Goal: Task Accomplishment & Management: Manage account settings

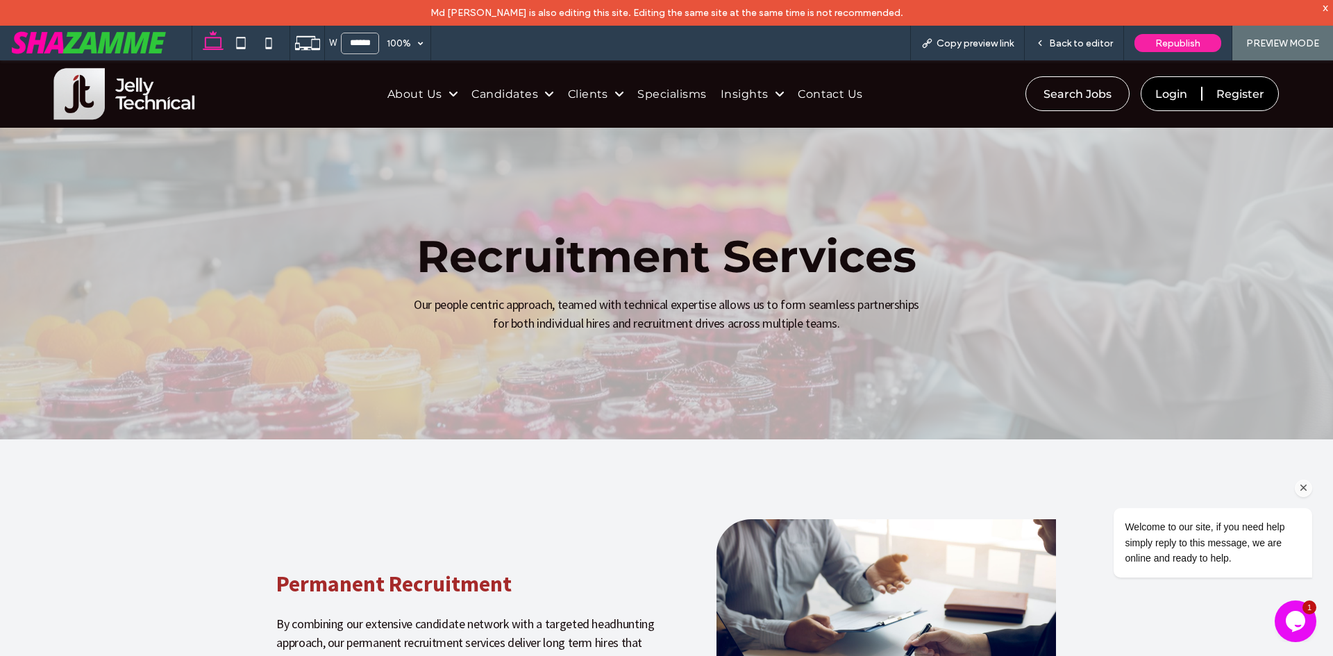
click at [1301, 490] on icon "Chat attention grabber" at bounding box center [1304, 488] width 13 height 13
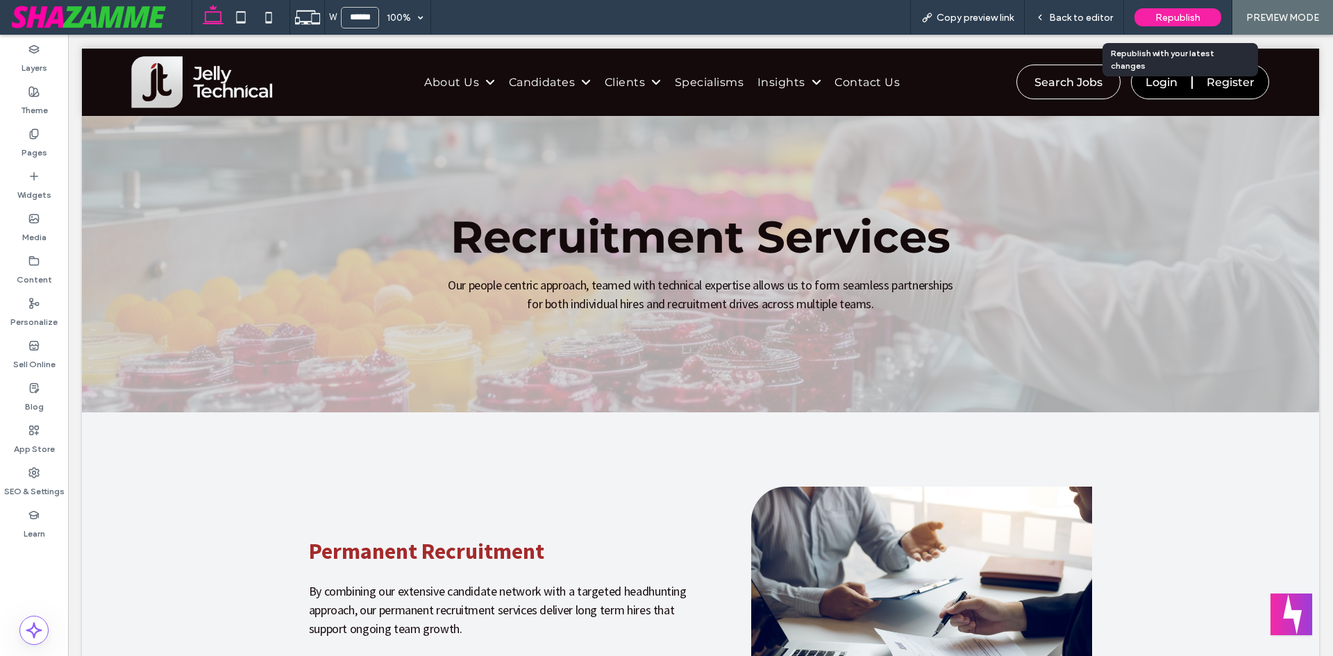
click at [1199, 10] on div "Republish" at bounding box center [1178, 17] width 87 height 18
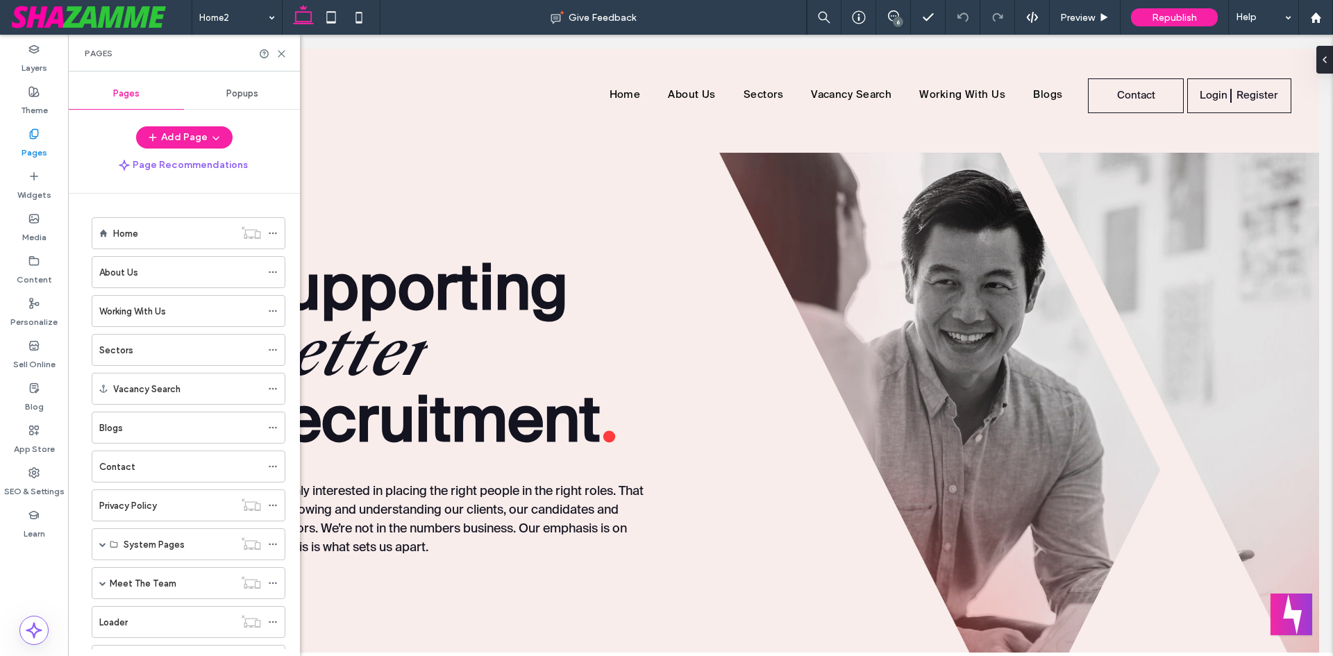
scroll to position [179, 0]
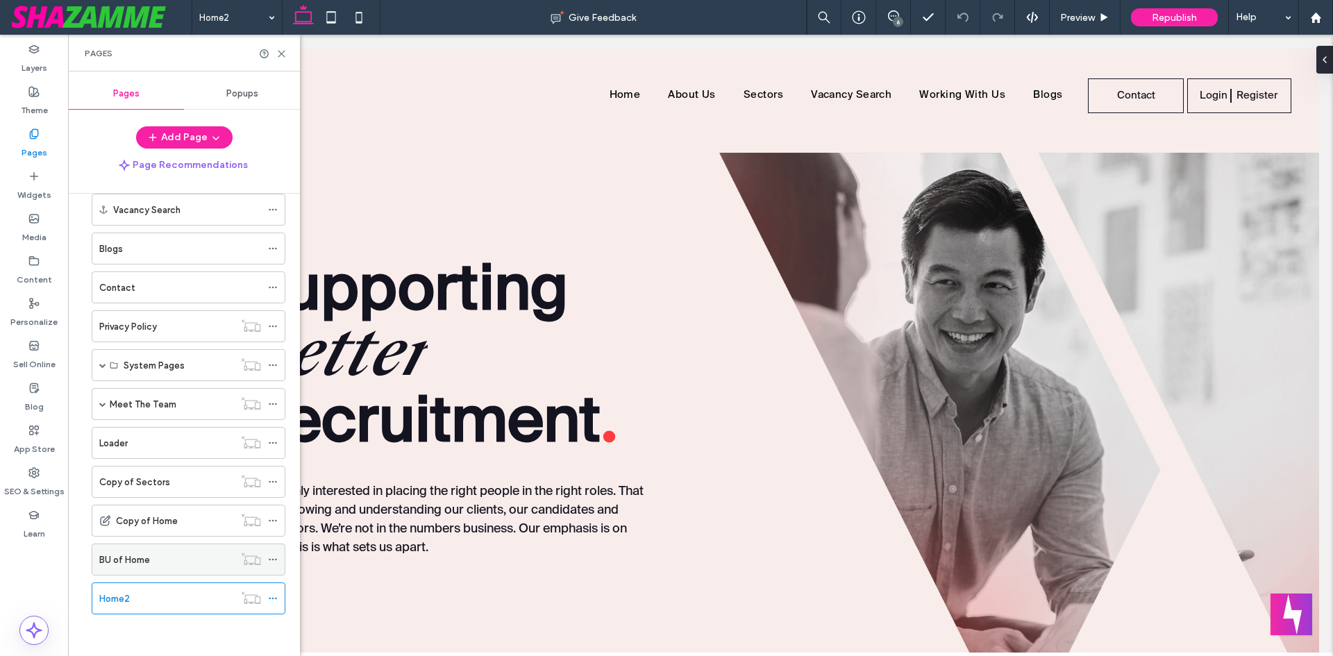
click at [163, 567] on div "BU of Home" at bounding box center [166, 560] width 135 height 15
click at [133, 600] on div "Home2" at bounding box center [166, 599] width 135 height 15
click at [139, 552] on label "BU of Home" at bounding box center [124, 560] width 51 height 24
click at [138, 606] on div "Home2" at bounding box center [166, 598] width 135 height 31
click at [169, 524] on label "Copy of Home" at bounding box center [147, 521] width 62 height 24
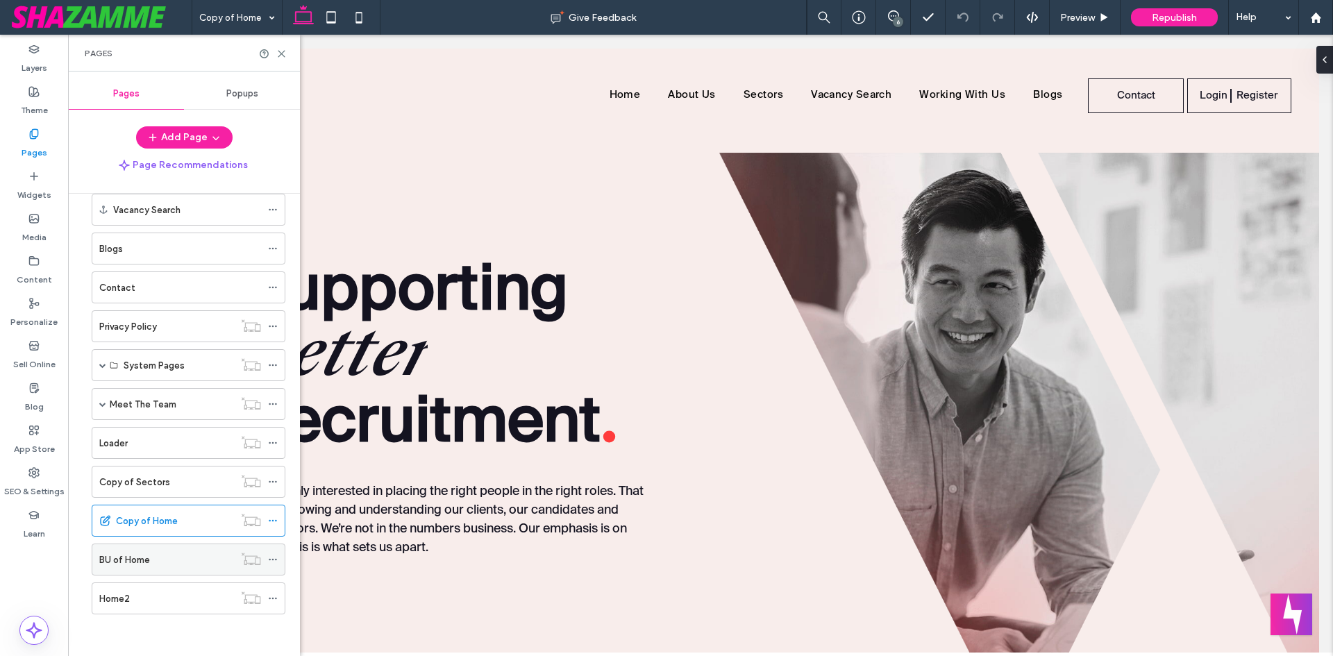
click at [158, 561] on div "BU of Home" at bounding box center [166, 560] width 135 height 15
click at [156, 607] on div "Home2" at bounding box center [166, 598] width 135 height 31
